Goal: Navigation & Orientation: Find specific page/section

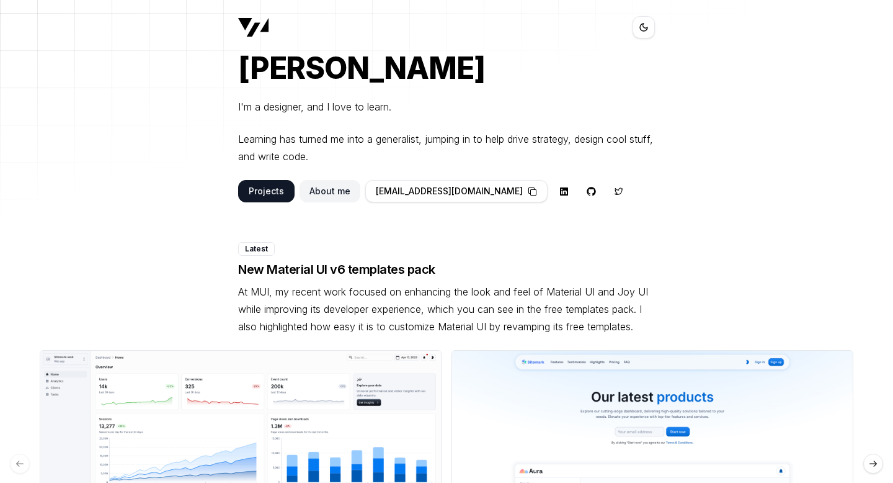
scroll to position [42, 0]
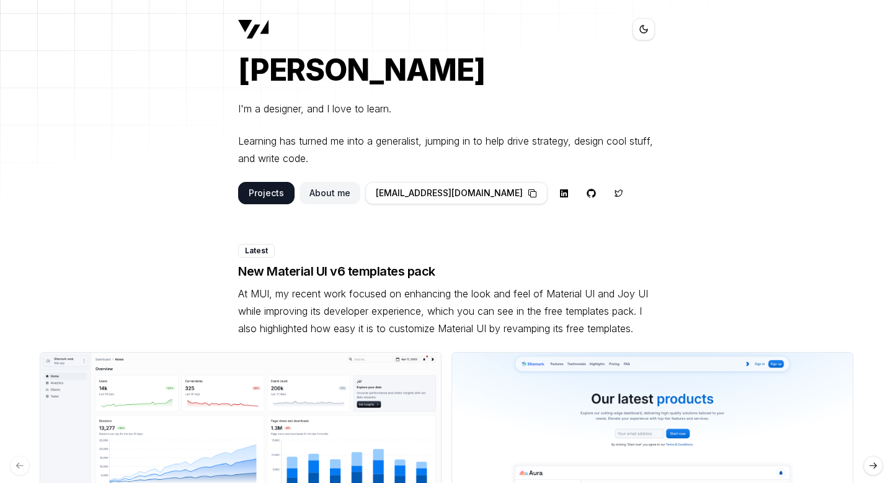
click at [323, 192] on button "About me" at bounding box center [330, 193] width 61 height 22
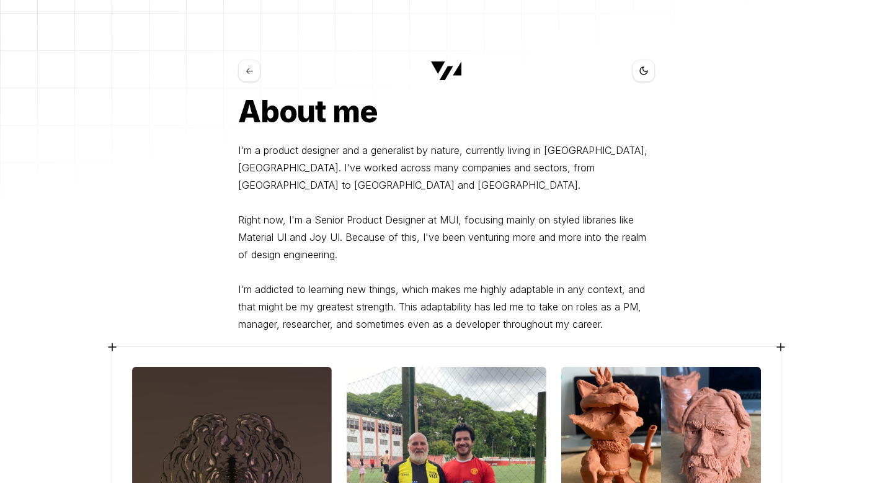
click at [246, 77] on button at bounding box center [249, 71] width 22 height 22
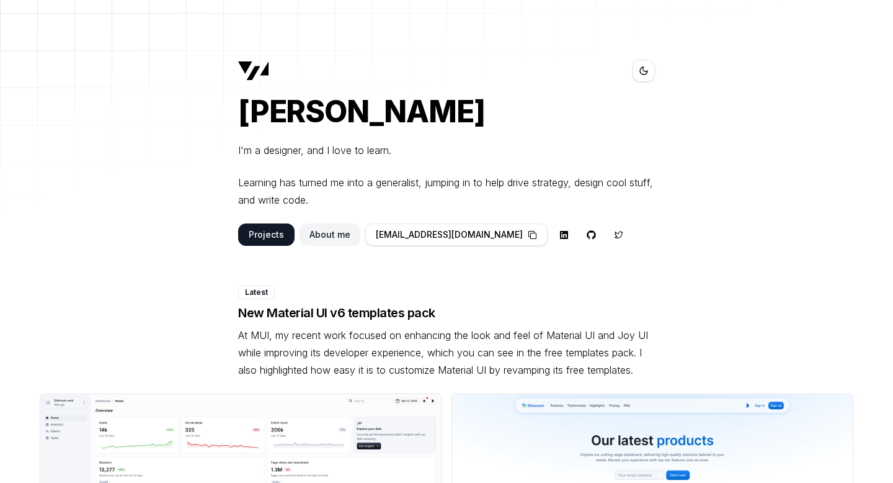
scroll to position [42, 0]
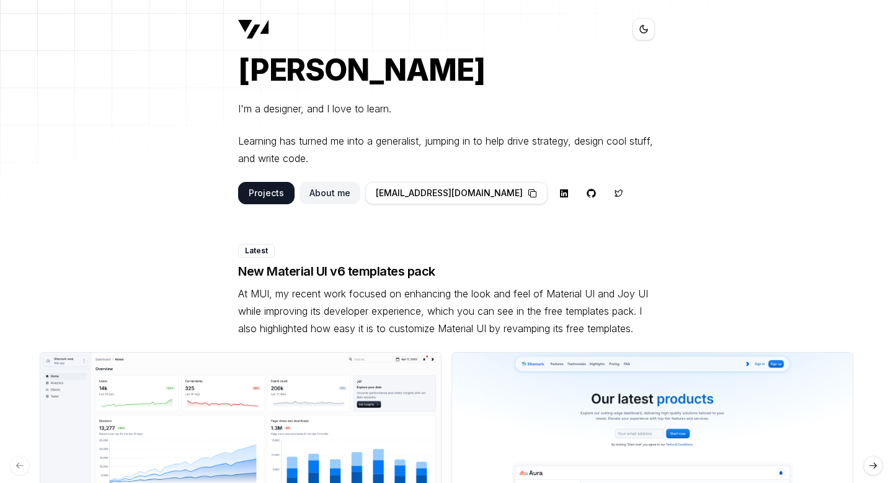
click at [272, 195] on button "Projects" at bounding box center [266, 193] width 56 height 22
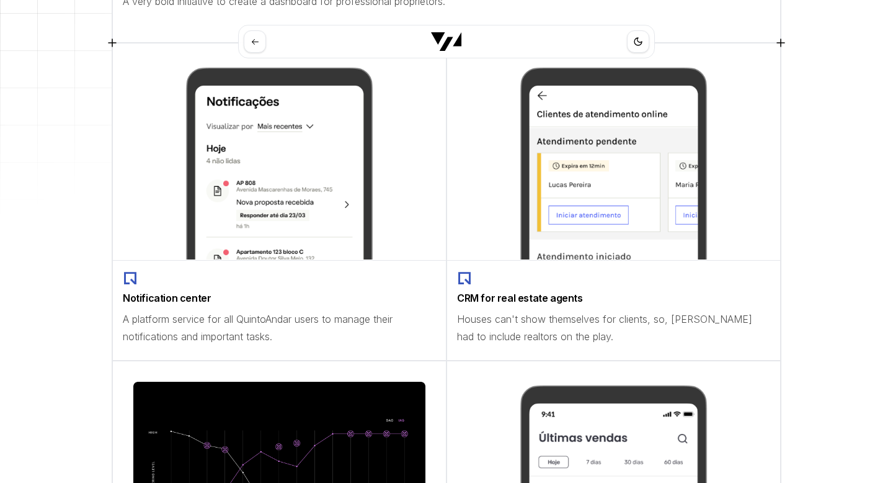
scroll to position [758, 0]
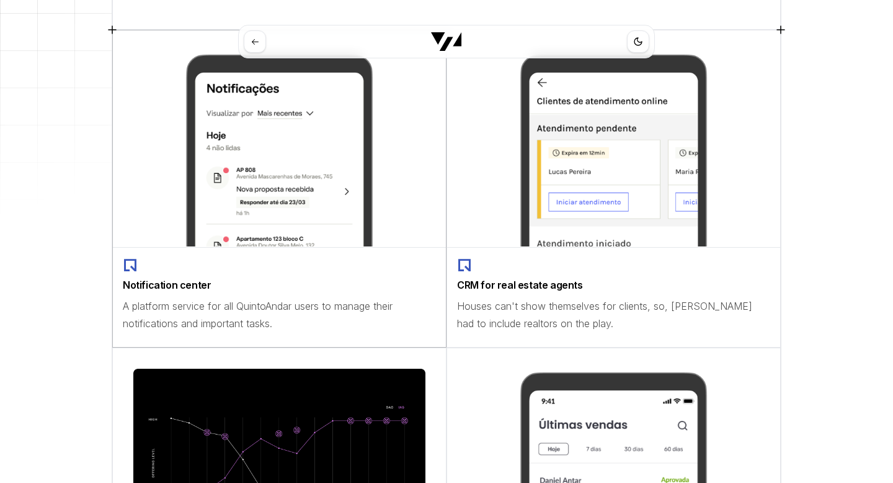
click at [211, 171] on img at bounding box center [279, 148] width 293 height 197
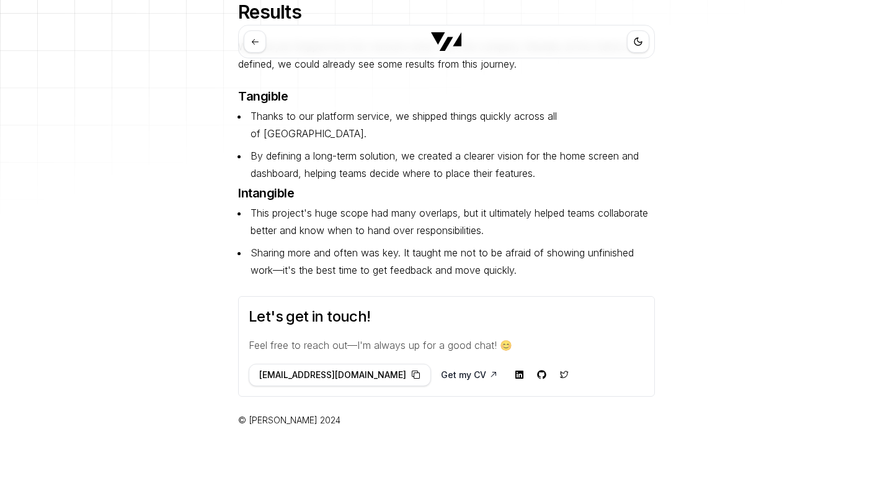
scroll to position [5342, 0]
